Goal: Task Accomplishment & Management: Manage account settings

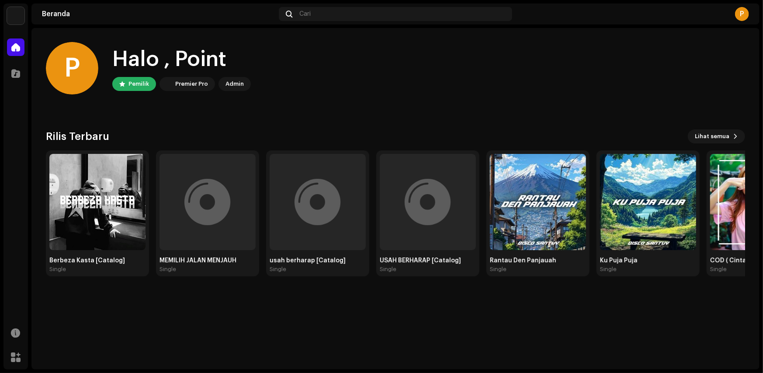
click at [246, 311] on div "P Halo , Point Pemilik Premier Pro Admin Rilis Terbaru Lihat semua Berbeza Kast…" at bounding box center [395, 199] width 728 height 342
click at [200, 253] on div "MEMILIH JALAN MENJAUH Single" at bounding box center [208, 213] width 96 height 119
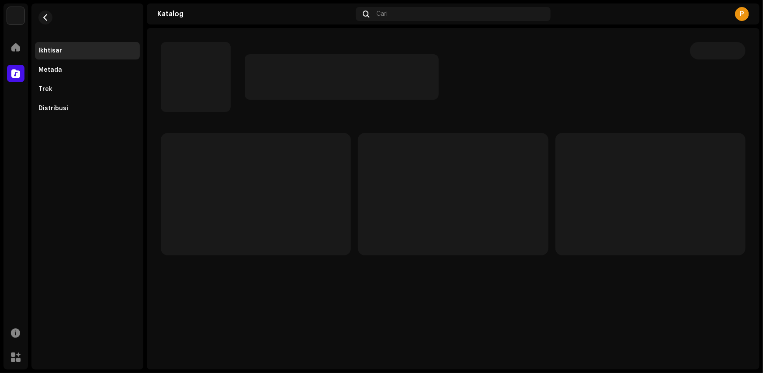
click at [188, 233] on p-skeleton at bounding box center [256, 194] width 190 height 122
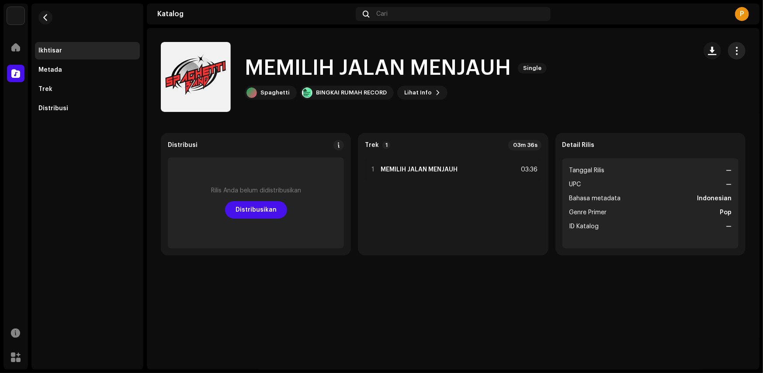
click at [741, 49] on span "button" at bounding box center [737, 50] width 8 height 7
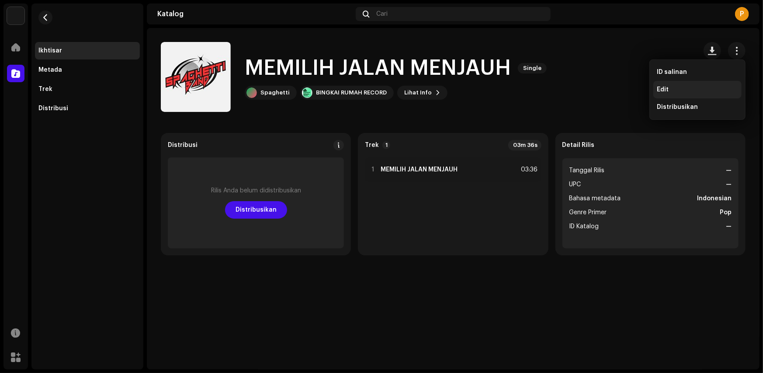
click at [682, 95] on div "Edit" at bounding box center [698, 89] width 88 height 17
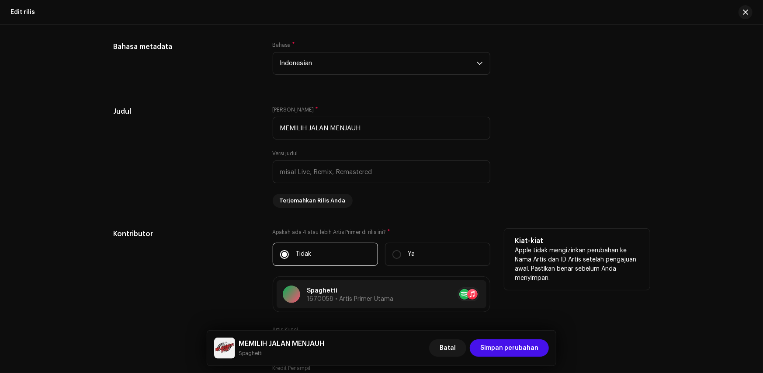
scroll to position [743, 0]
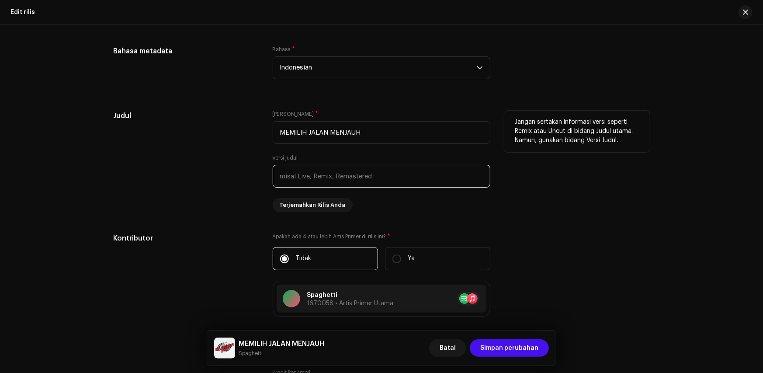
click at [321, 182] on input "text" at bounding box center [382, 176] width 218 height 23
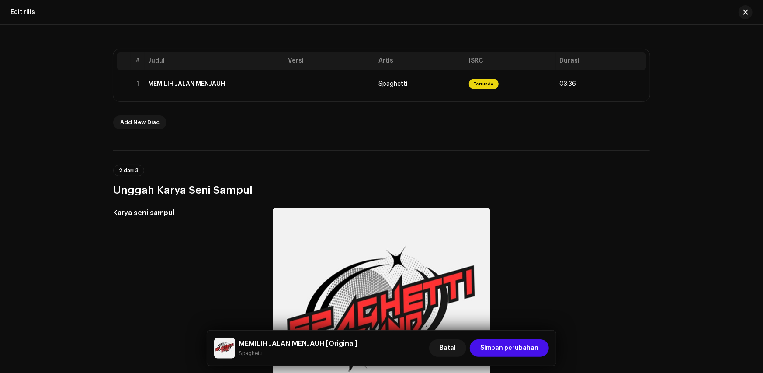
scroll to position [102, 0]
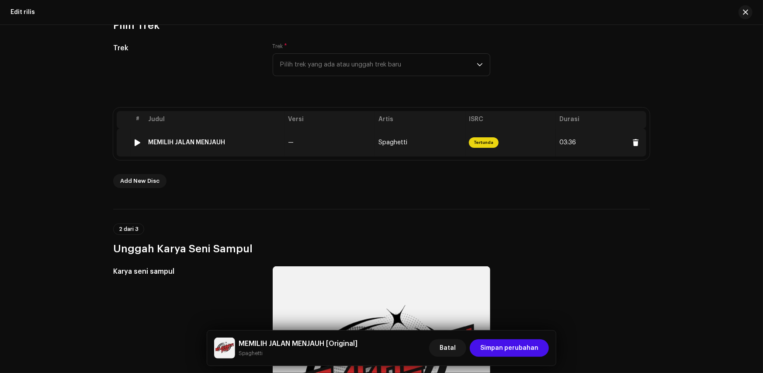
type input "Original"
click at [220, 132] on td "MEMILIH JALAN MENJAUH" at bounding box center [215, 143] width 140 height 28
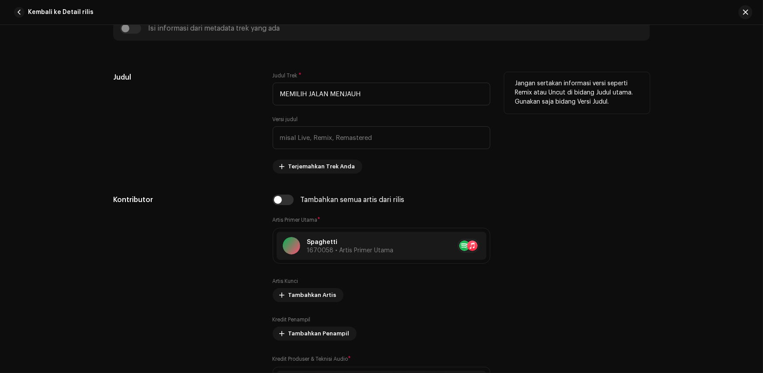
click at [225, 143] on div "Judul" at bounding box center [186, 122] width 146 height 101
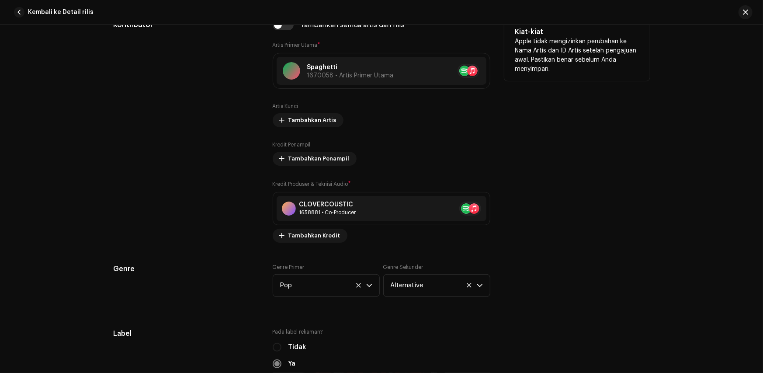
scroll to position [300, 0]
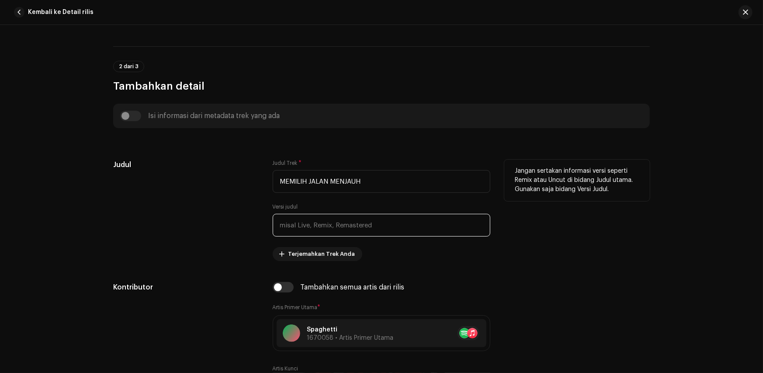
click at [301, 227] on input "text" at bounding box center [382, 225] width 218 height 23
paste input "Original"
type input "Original"
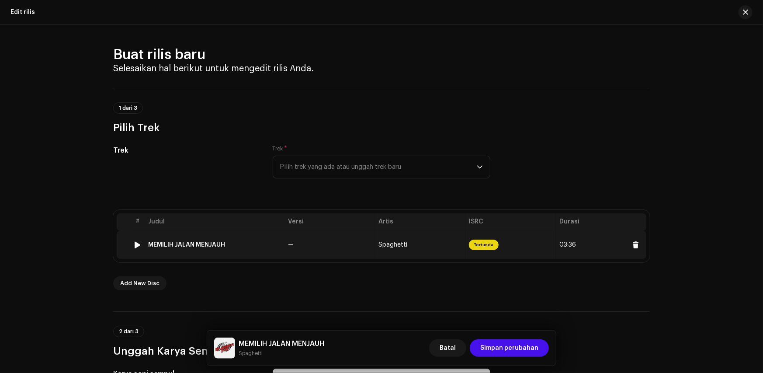
click at [313, 236] on td "—" at bounding box center [330, 245] width 91 height 28
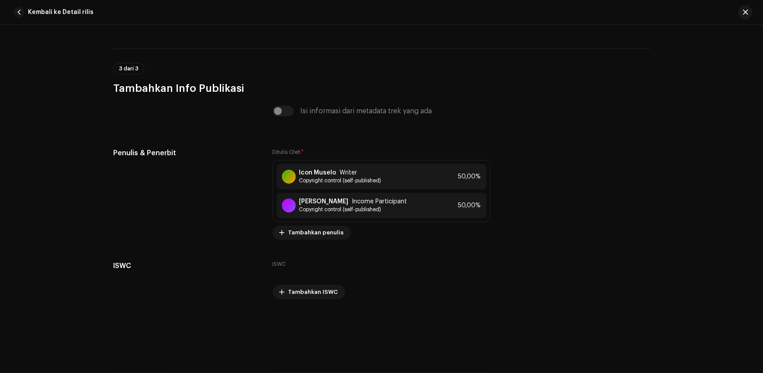
scroll to position [2175, 0]
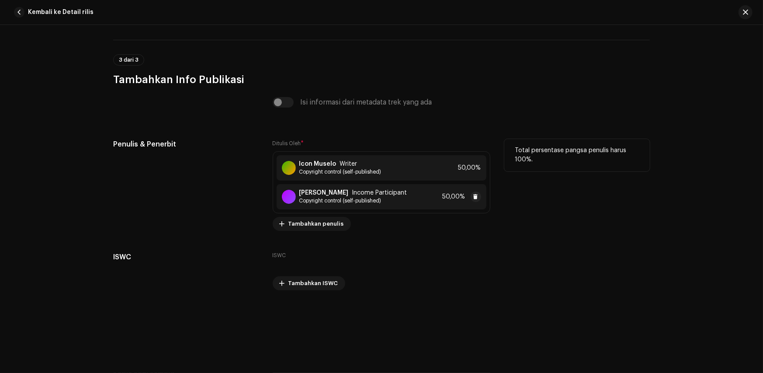
click at [352, 189] on span "Income Participant" at bounding box center [379, 192] width 55 height 7
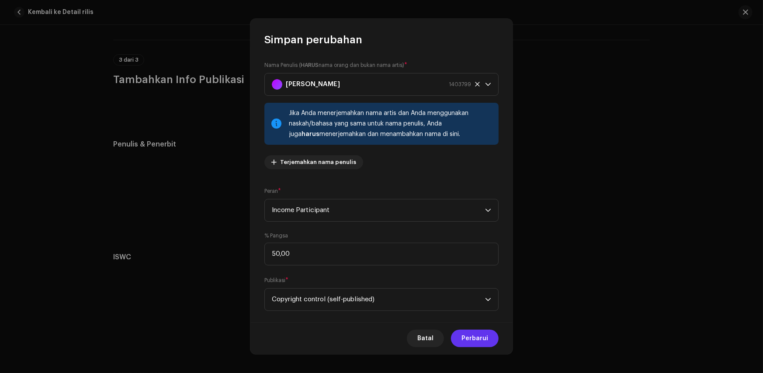
click at [487, 338] on span "Perbarui" at bounding box center [475, 338] width 27 height 17
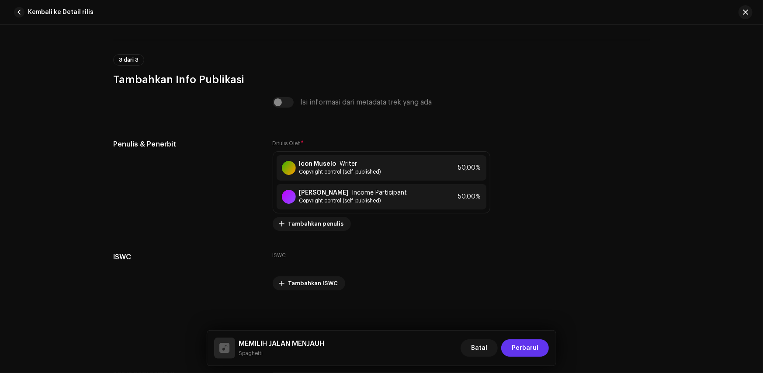
click at [532, 353] on span "Perbarui" at bounding box center [525, 347] width 27 height 17
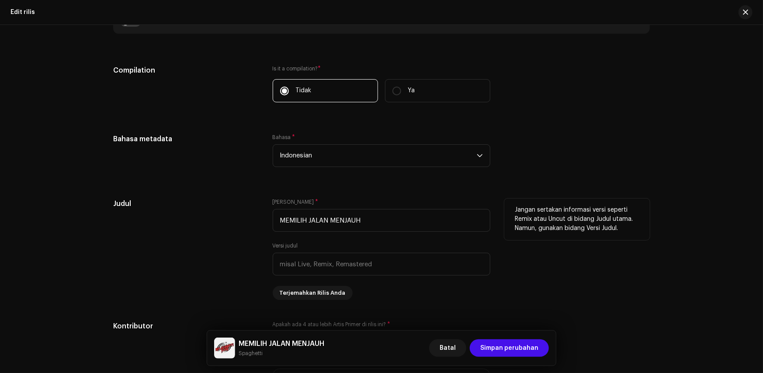
scroll to position [656, 0]
click at [305, 258] on input "text" at bounding box center [382, 263] width 218 height 23
paste input "Belum kak, untuk nama risma nya belum di ubah soalnya"
type input "Belum kak, untuk nama risma nya belum di ubah soalnya"
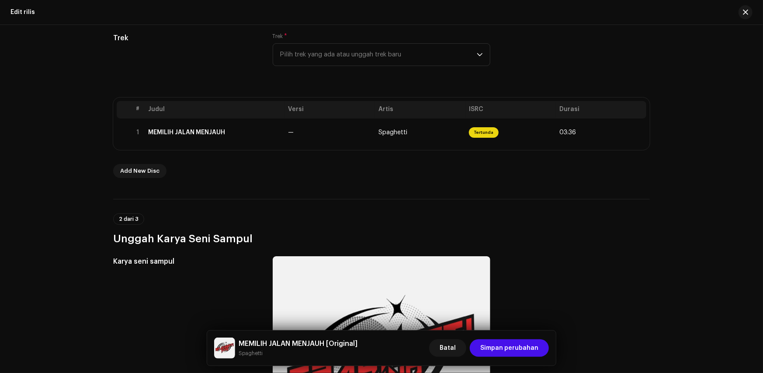
scroll to position [87, 0]
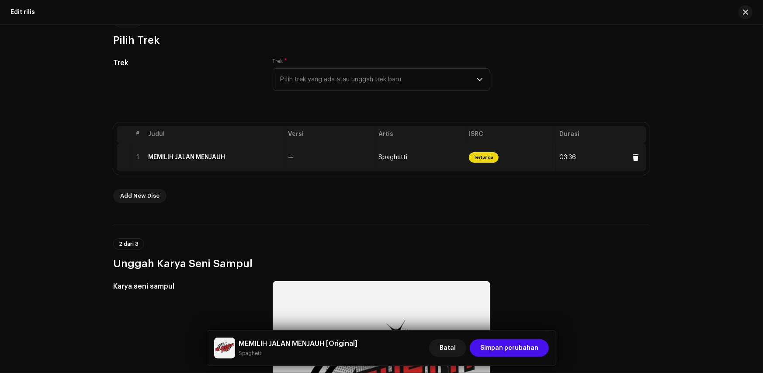
type input "Original"
click at [232, 169] on td "MEMILIH JALAN MENJAUH" at bounding box center [215, 157] width 140 height 28
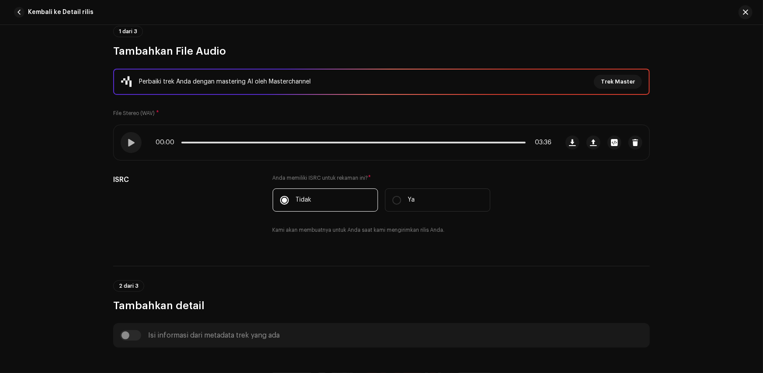
scroll to position [306, 0]
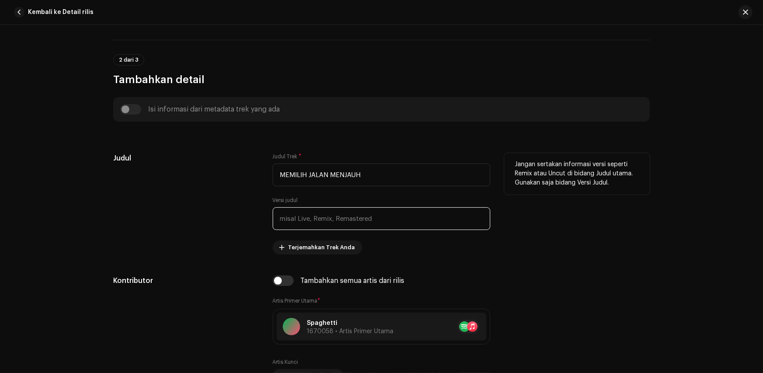
click at [308, 218] on input "text" at bounding box center [382, 218] width 218 height 23
paste input "Original"
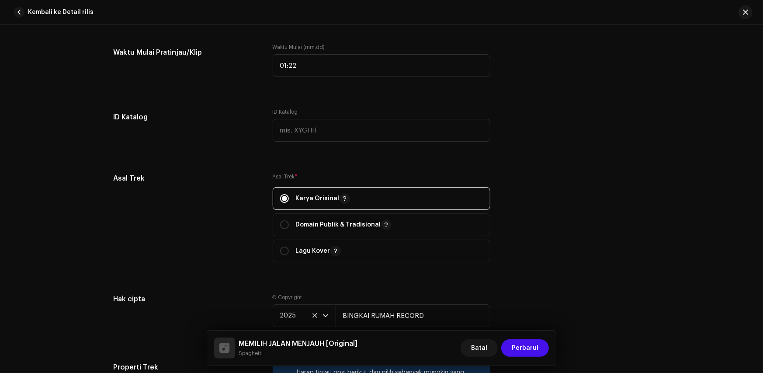
scroll to position [1268, 0]
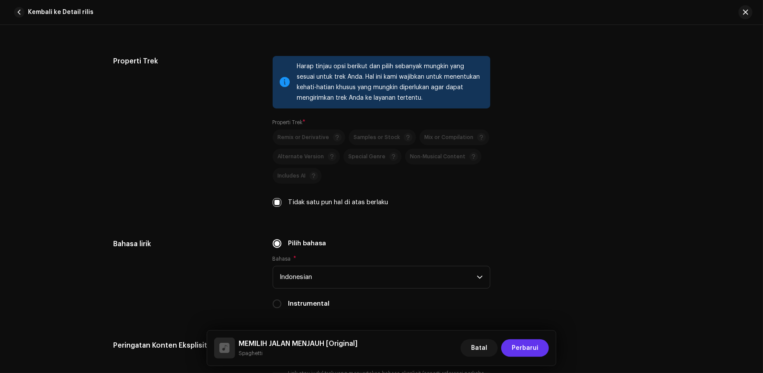
type input "Original"
click at [536, 353] on span "Perbarui" at bounding box center [525, 347] width 27 height 17
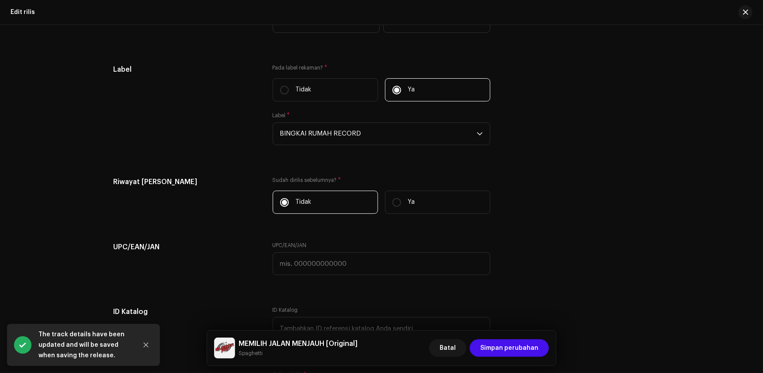
scroll to position [1404, 0]
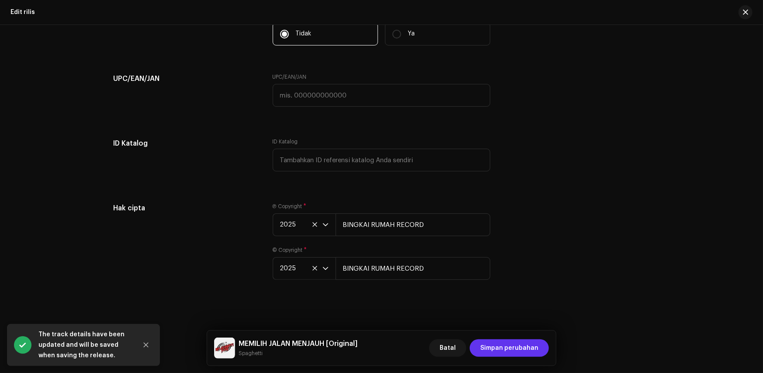
click at [520, 348] on span "Simpan perubahan" at bounding box center [510, 347] width 58 height 17
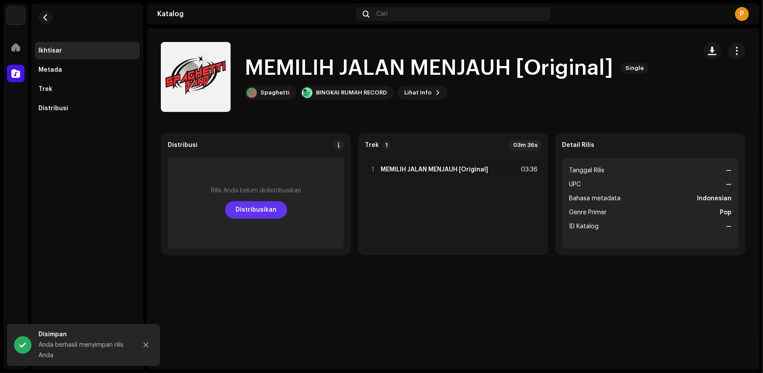
click at [258, 210] on span "Distribusikan" at bounding box center [256, 209] width 41 height 17
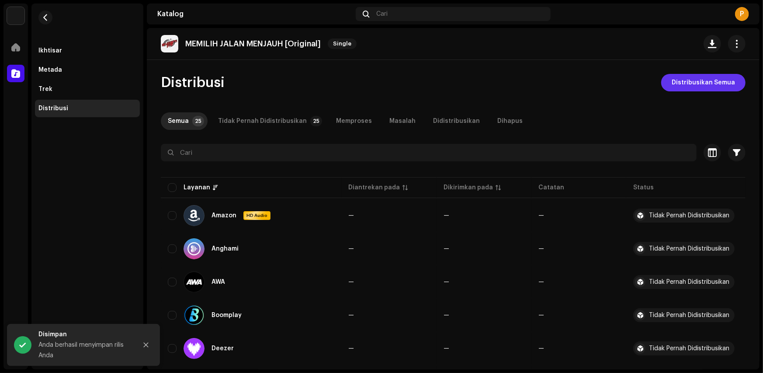
click at [711, 84] on span "Distribusikan Semua" at bounding box center [703, 82] width 63 height 17
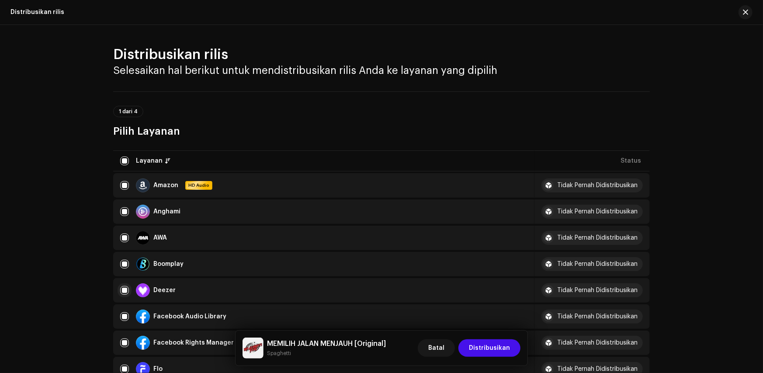
click at [126, 286] on input "checkbox" at bounding box center [124, 290] width 9 height 9
checkbox input "false"
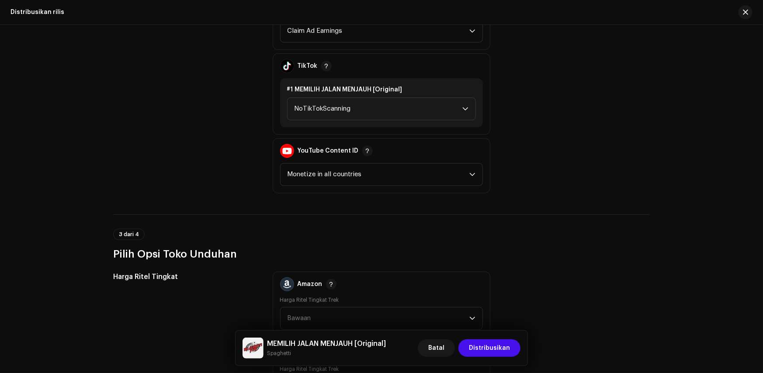
scroll to position [918, 0]
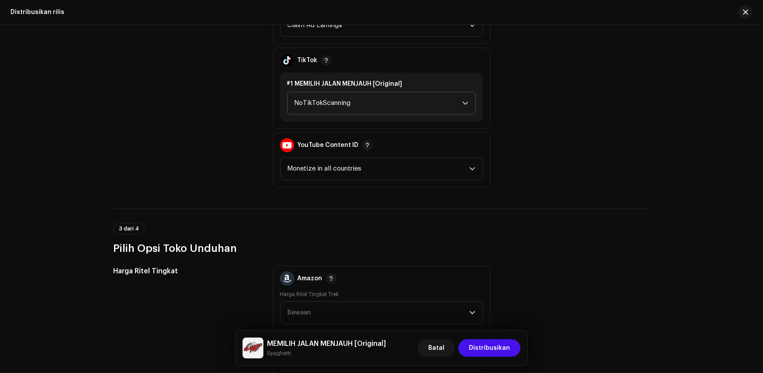
click at [324, 94] on span "NoTikTokScanning" at bounding box center [379, 103] width 168 height 22
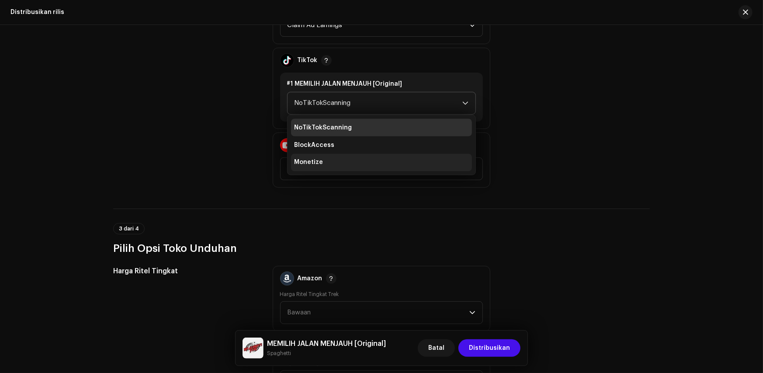
click at [323, 154] on li "Monetize" at bounding box center [381, 162] width 181 height 17
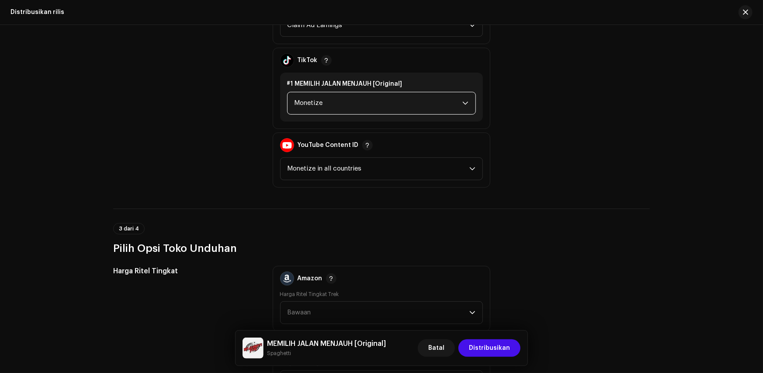
scroll to position [1181, 0]
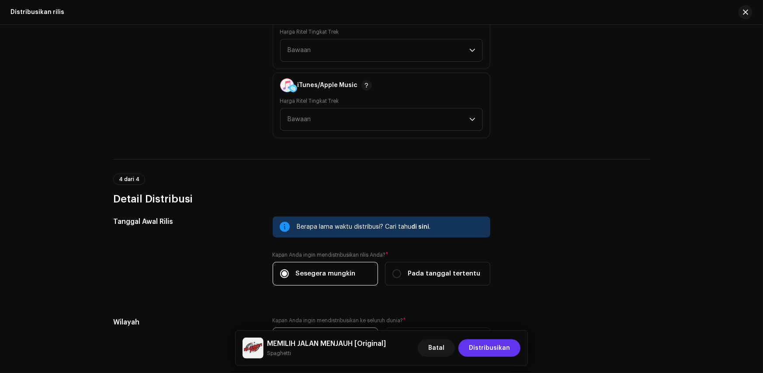
click at [498, 349] on span "Distribusikan" at bounding box center [489, 347] width 41 height 17
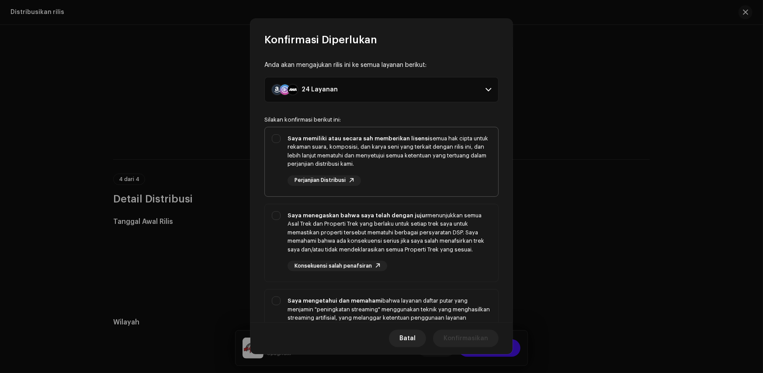
click at [280, 150] on div "Saya memiliki atau secara sah memberikan lisensi semua hak cipta untuk rekaman …" at bounding box center [381, 160] width 233 height 66
checkbox input "true"
click at [289, 226] on div "Saya menegaskan bahwa saya telah dengan jujur menunjukkan semua Asal Trek dan P…" at bounding box center [390, 232] width 204 height 43
checkbox input "true"
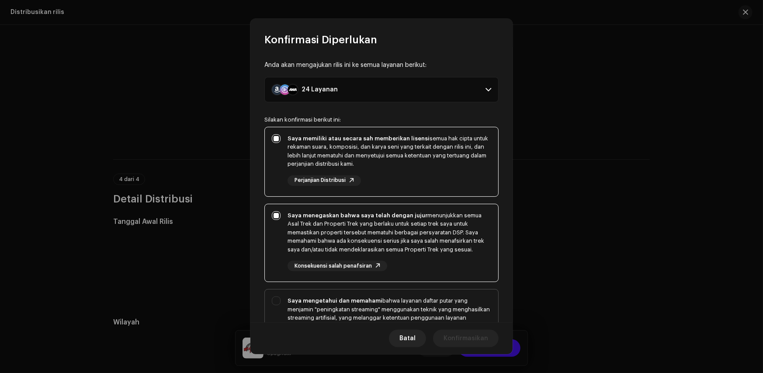
click at [291, 303] on strong "Saya mengetahui dan memahami" at bounding box center [335, 301] width 95 height 6
checkbox input "true"
click at [469, 340] on span "Konfirmasikan" at bounding box center [466, 338] width 45 height 17
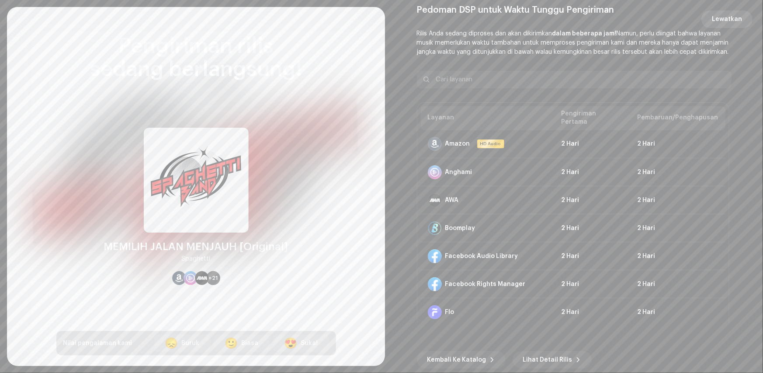
click at [737, 17] on span "Lewatkan" at bounding box center [727, 18] width 30 height 17
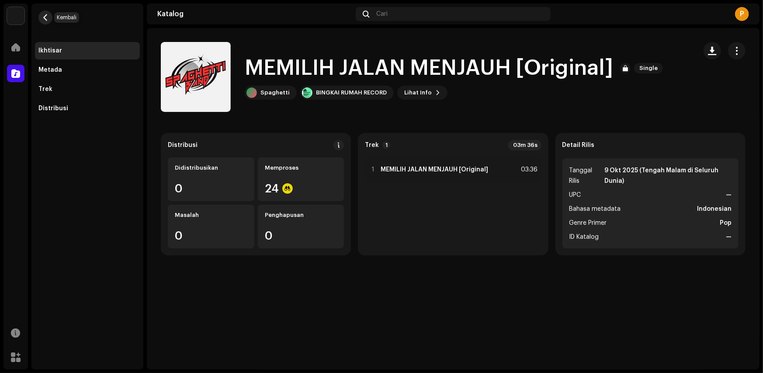
click at [42, 20] on span "button" at bounding box center [45, 17] width 7 height 7
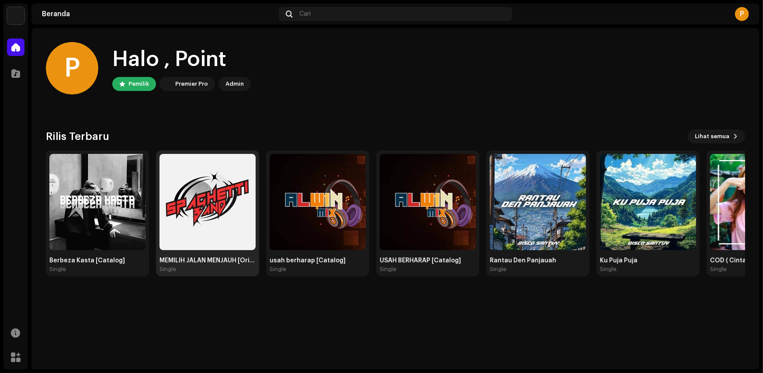
click at [248, 267] on div "Single" at bounding box center [208, 269] width 96 height 7
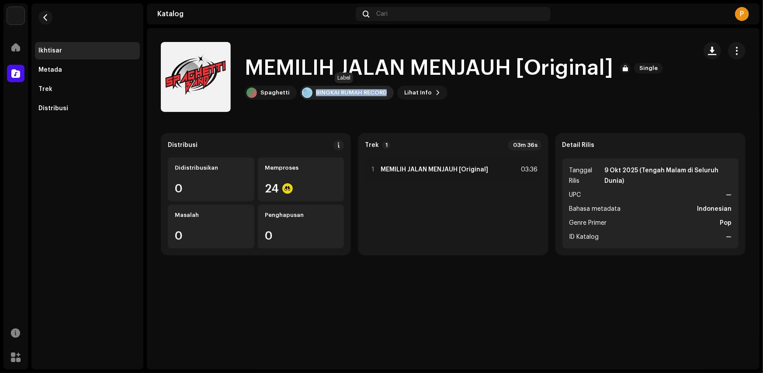
copy div "BINGKAI RUMAH RECORD"
drag, startPoint x: 307, startPoint y: 102, endPoint x: 387, endPoint y: 96, distance: 79.8
click at [387, 96] on div "MEMILIH JALAN MENJAUH [Original] Single Spaghetti BINGKAI RUMAH RECORD Lihat In…" at bounding box center [425, 77] width 529 height 70
click at [49, 15] on button "button" at bounding box center [45, 17] width 14 height 14
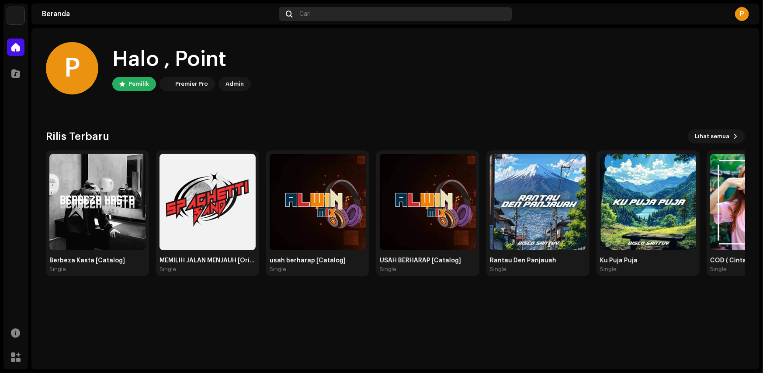
click at [306, 20] on div "Cari" at bounding box center [395, 14] width 233 height 14
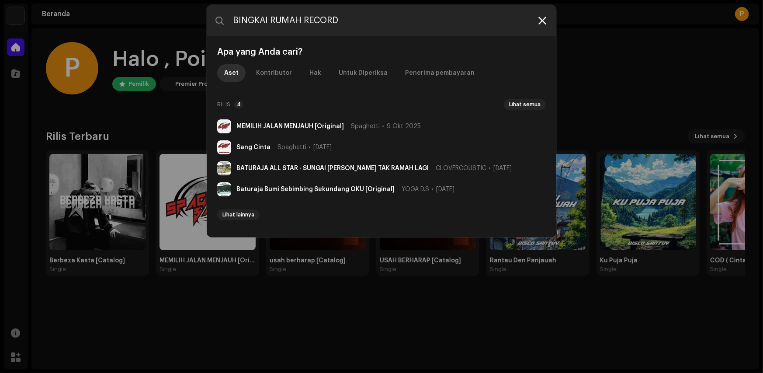
type input "BINGKAI RUMAH RECORD"
click at [545, 24] on icon at bounding box center [543, 20] width 8 height 7
